Goal: Contribute content

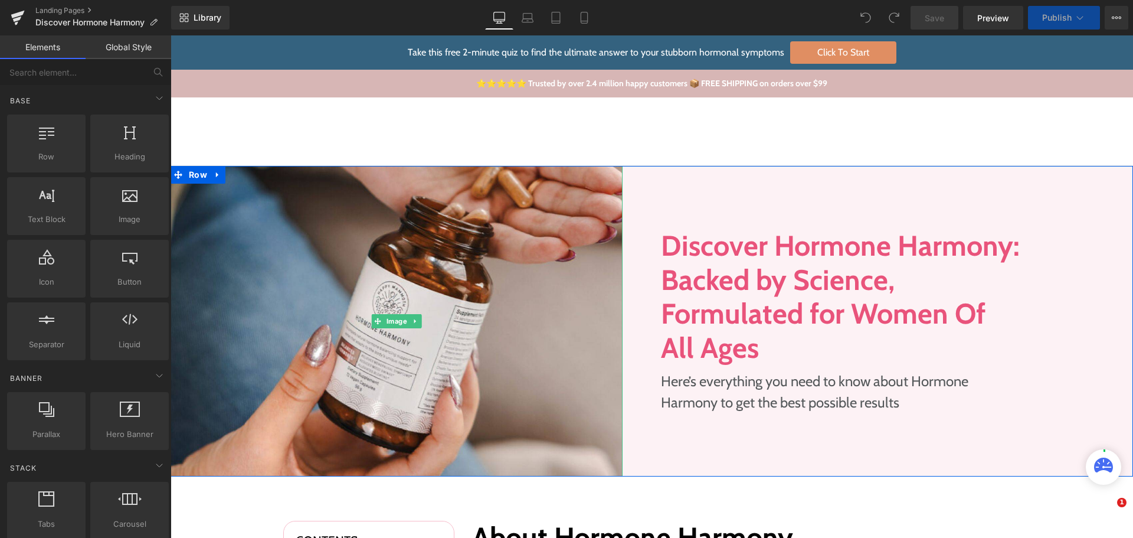
drag, startPoint x: 1303, startPoint y: 45, endPoint x: 309, endPoint y: 235, distance: 1012.0
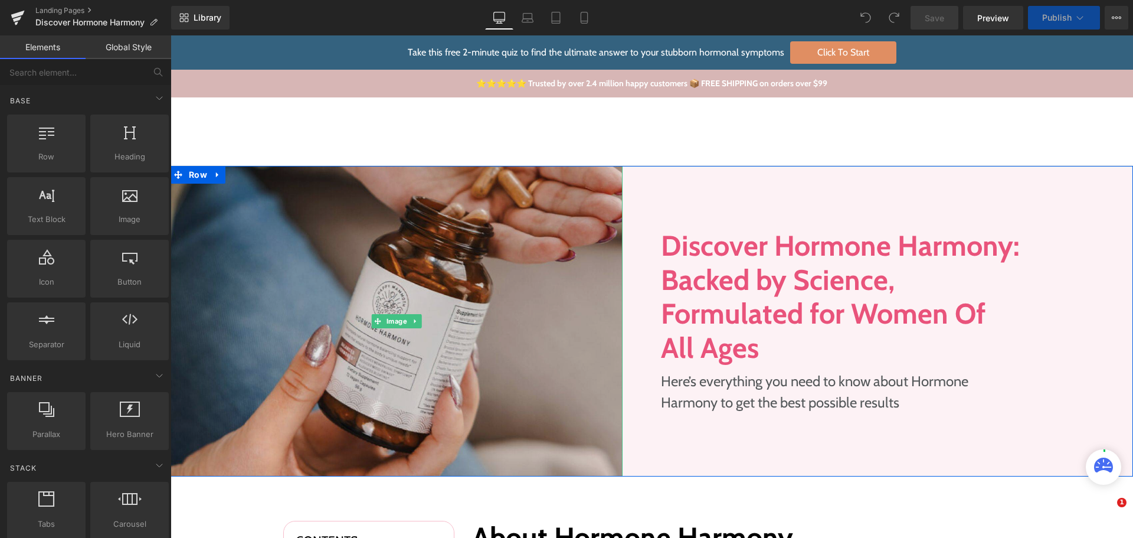
click at [347, 326] on img at bounding box center [397, 321] width 452 height 310
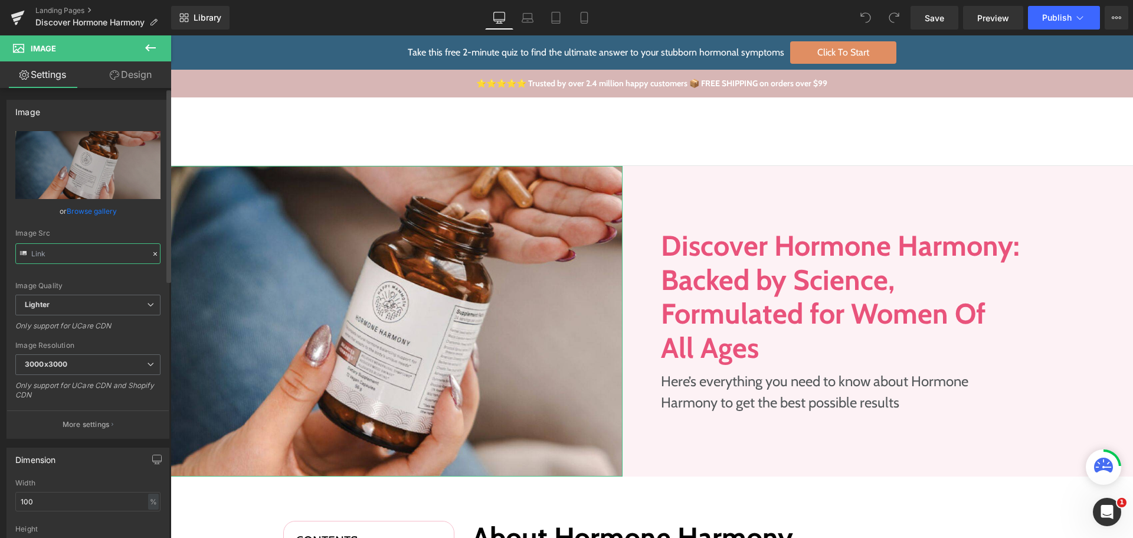
click at [83, 251] on input "text" at bounding box center [87, 253] width 145 height 21
type input "[URL][DOMAIN_NAME]"
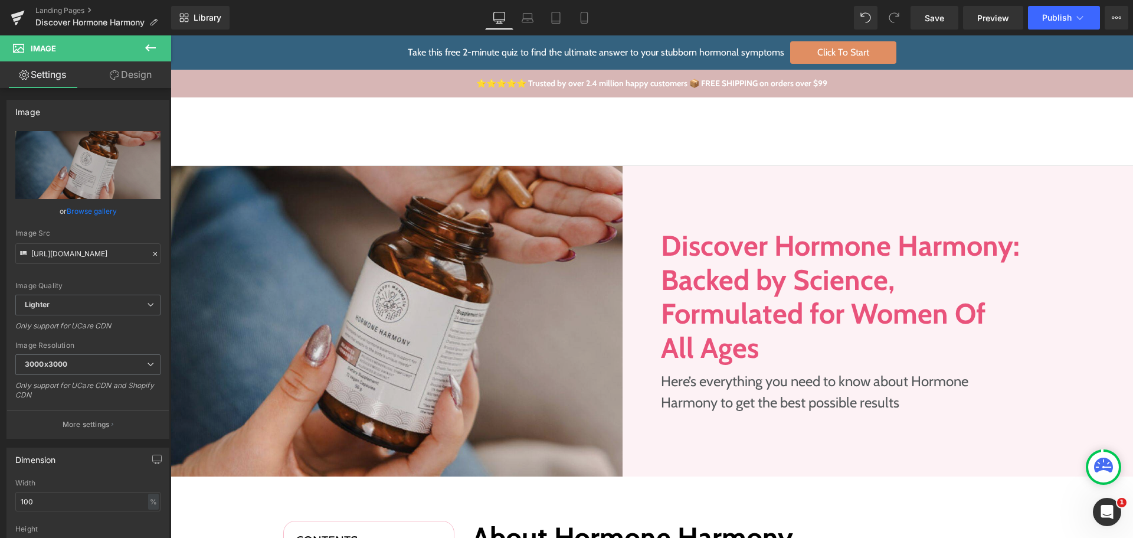
click at [392, 213] on img at bounding box center [397, 321] width 452 height 310
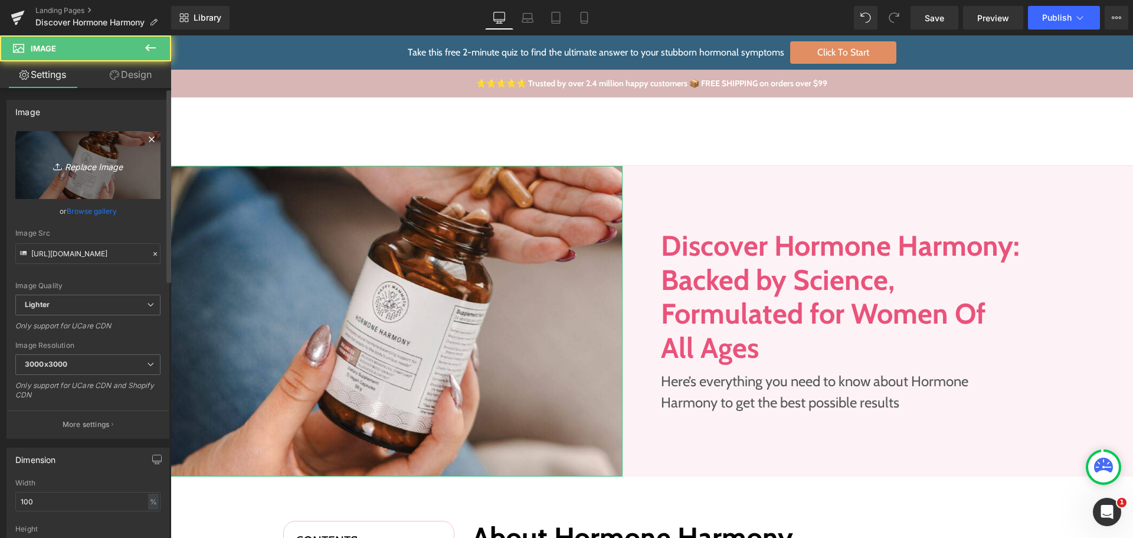
click at [103, 162] on icon "Replace Image" at bounding box center [88, 165] width 94 height 15
type input "C:\fakepath\image 56.jpg"
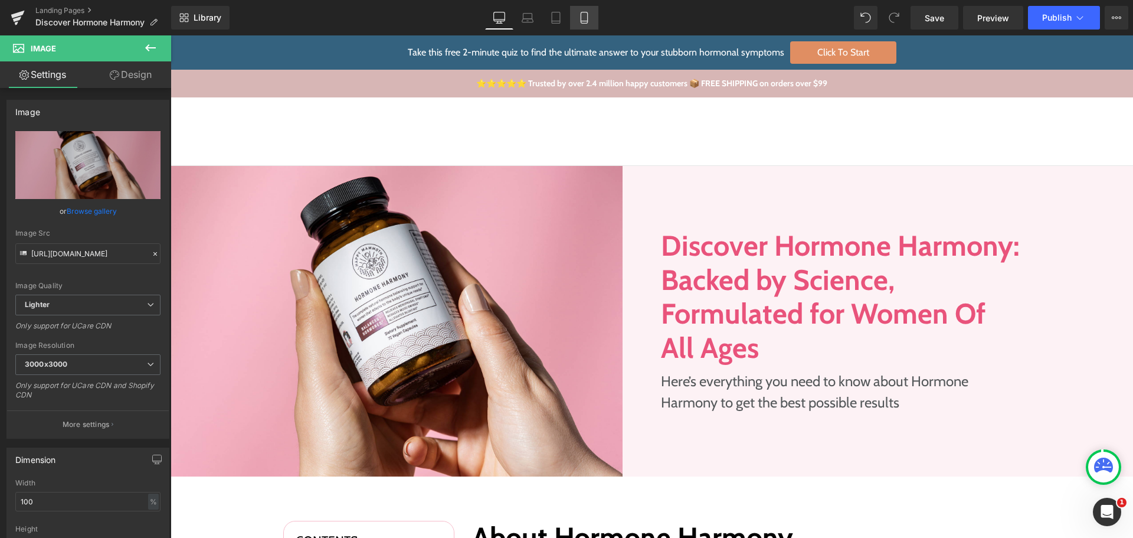
click at [581, 24] on link "Mobile" at bounding box center [584, 18] width 28 height 24
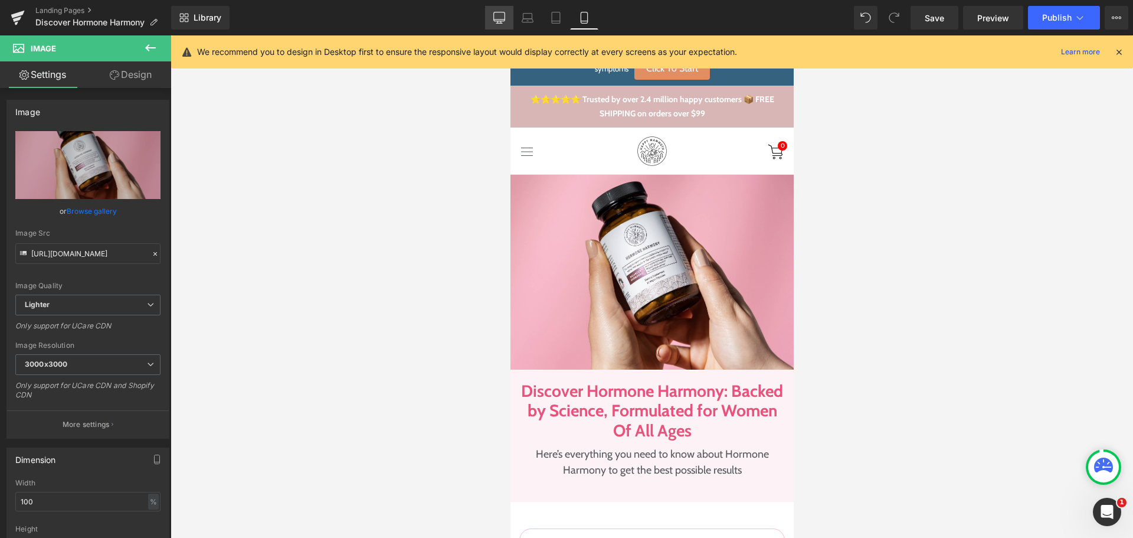
click at [488, 13] on link "Desktop" at bounding box center [499, 18] width 28 height 24
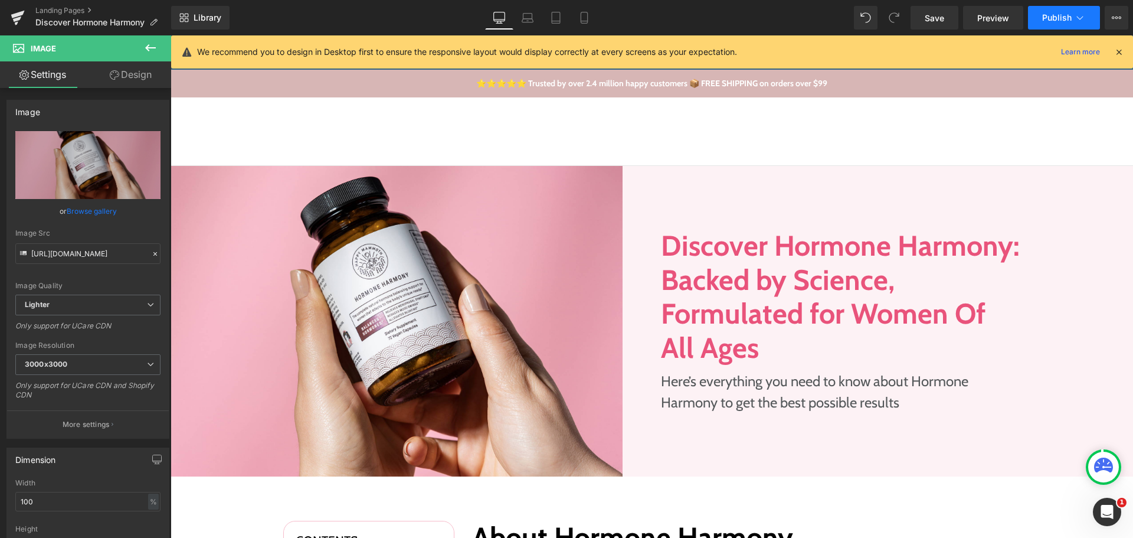
click at [1058, 21] on span "Publish" at bounding box center [1057, 17] width 30 height 9
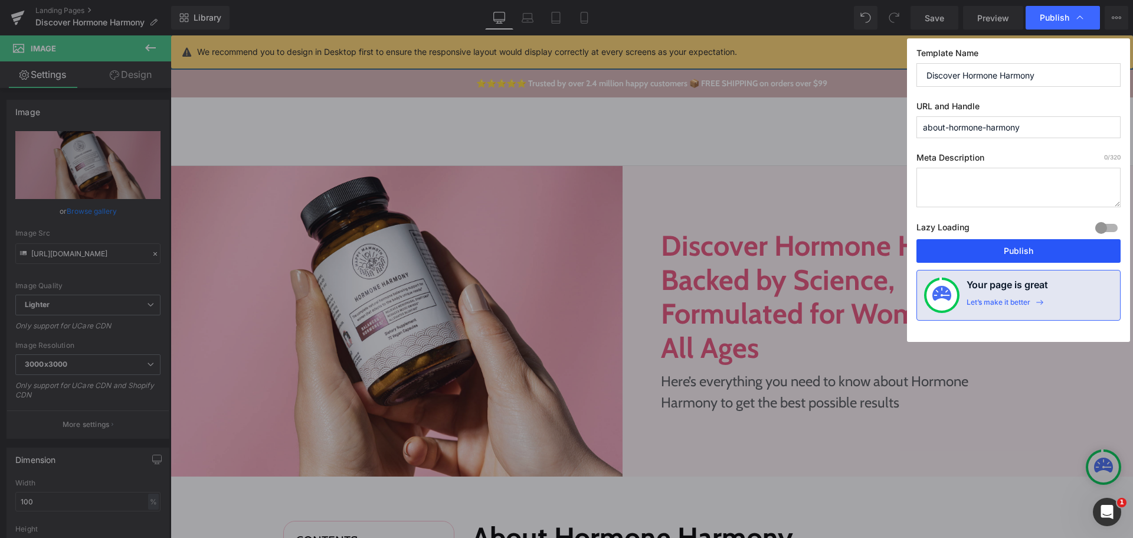
click at [1020, 251] on button "Publish" at bounding box center [1019, 251] width 204 height 24
